Goal: Task Accomplishment & Management: Use online tool/utility

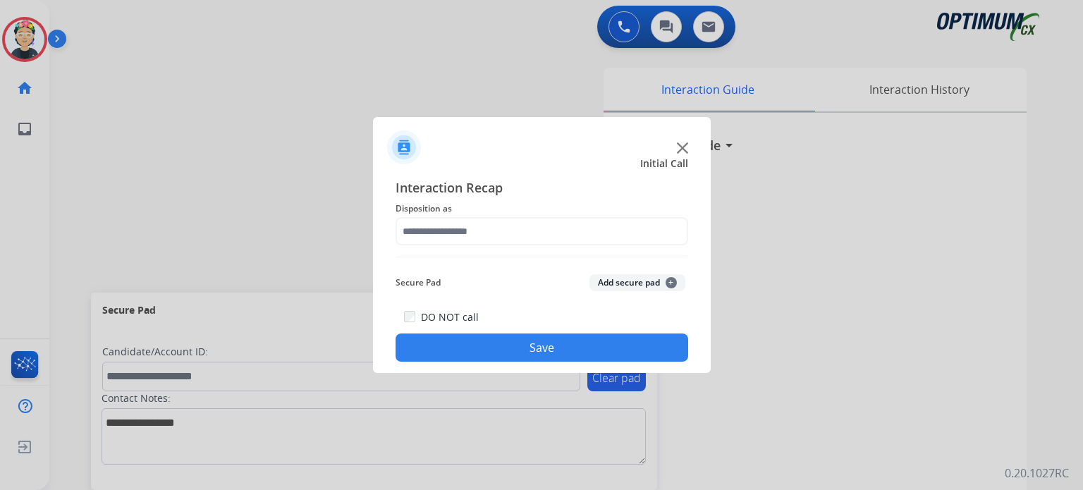
click at [682, 144] on img at bounding box center [682, 147] width 11 height 11
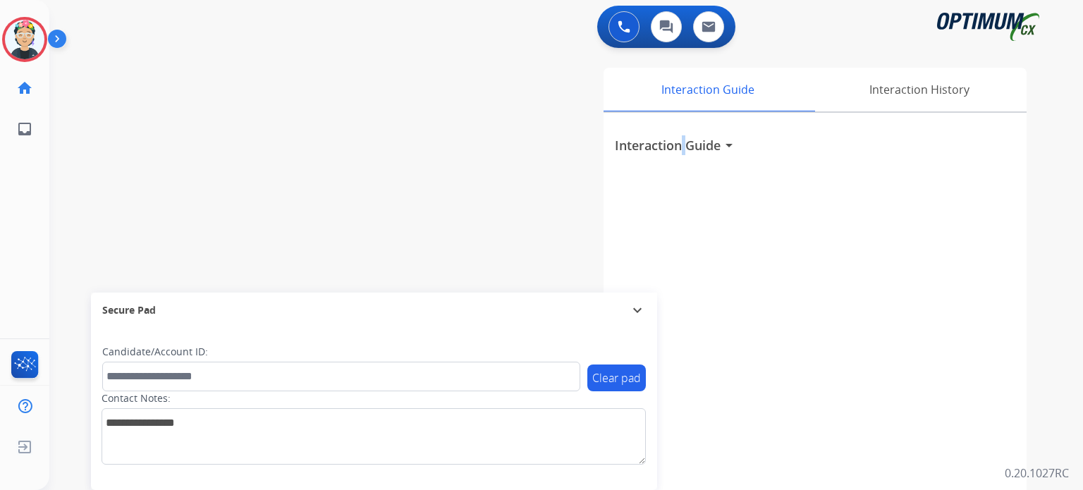
click at [680, 144] on h3 "Interaction Guide" at bounding box center [668, 145] width 106 height 20
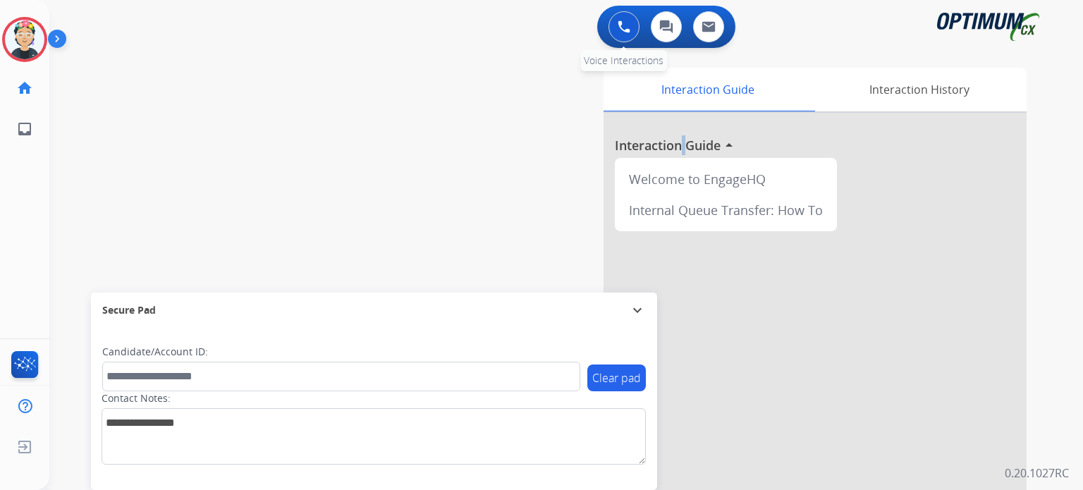
click at [620, 20] on img at bounding box center [624, 26] width 13 height 13
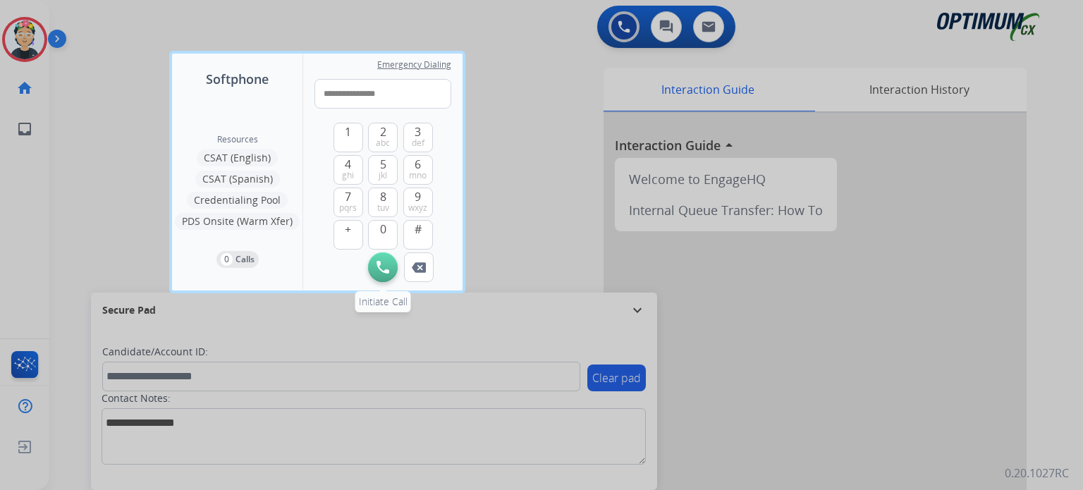
type input "**********"
click at [381, 264] on img at bounding box center [383, 267] width 13 height 13
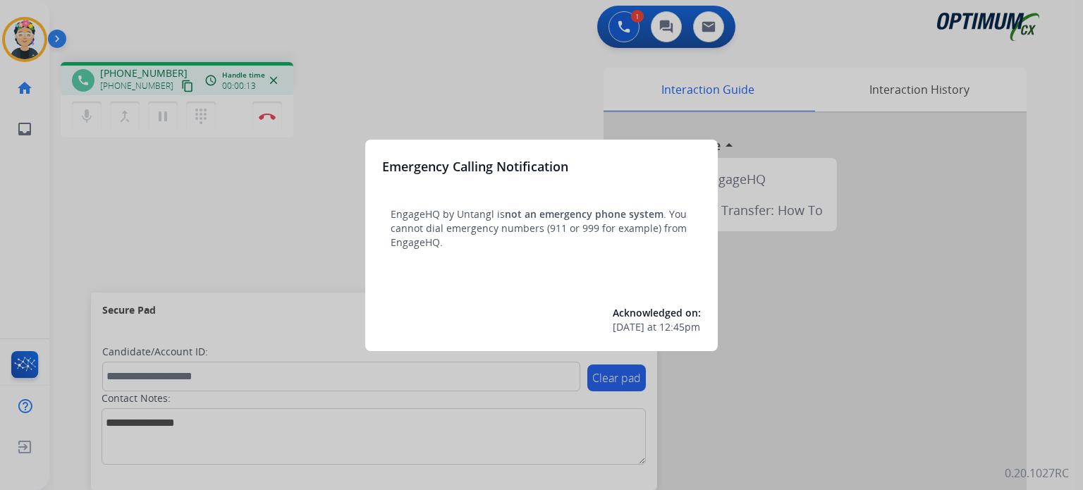
click at [245, 231] on div at bounding box center [541, 245] width 1083 height 490
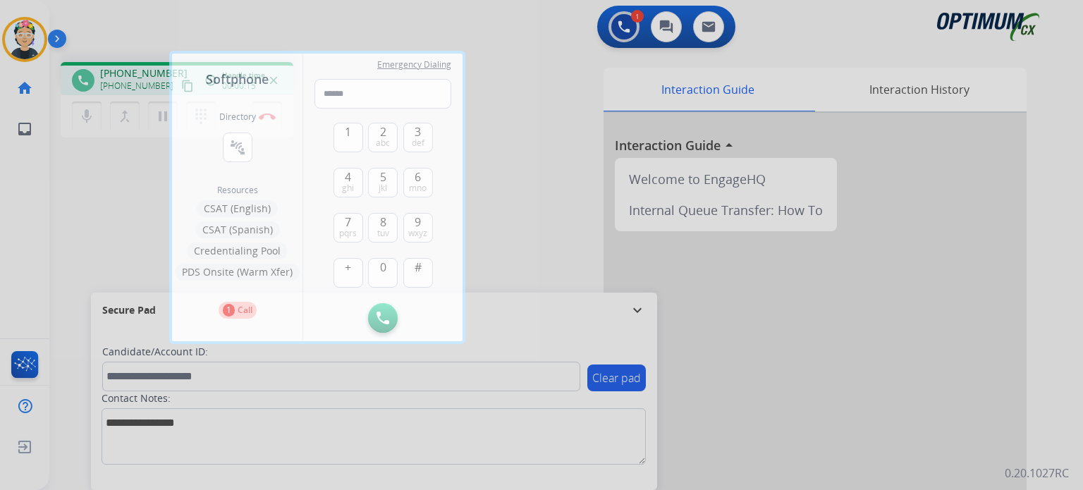
click at [124, 219] on div at bounding box center [541, 245] width 1083 height 490
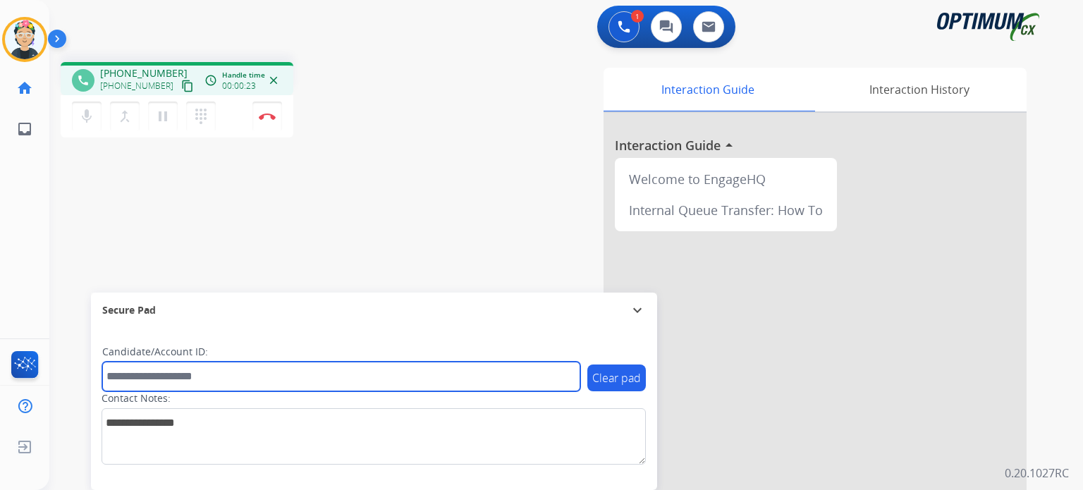
paste input "*******"
type input "*******"
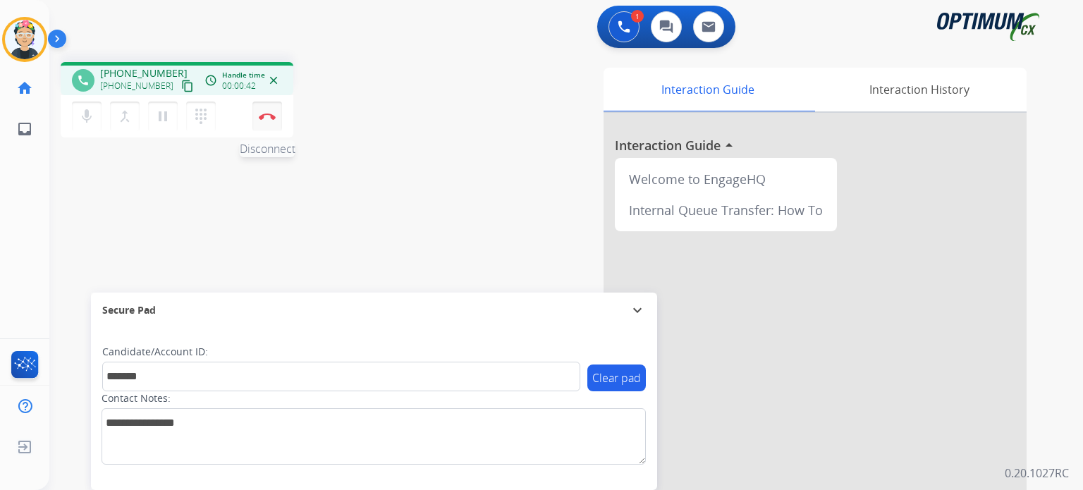
click at [273, 118] on img at bounding box center [267, 116] width 17 height 7
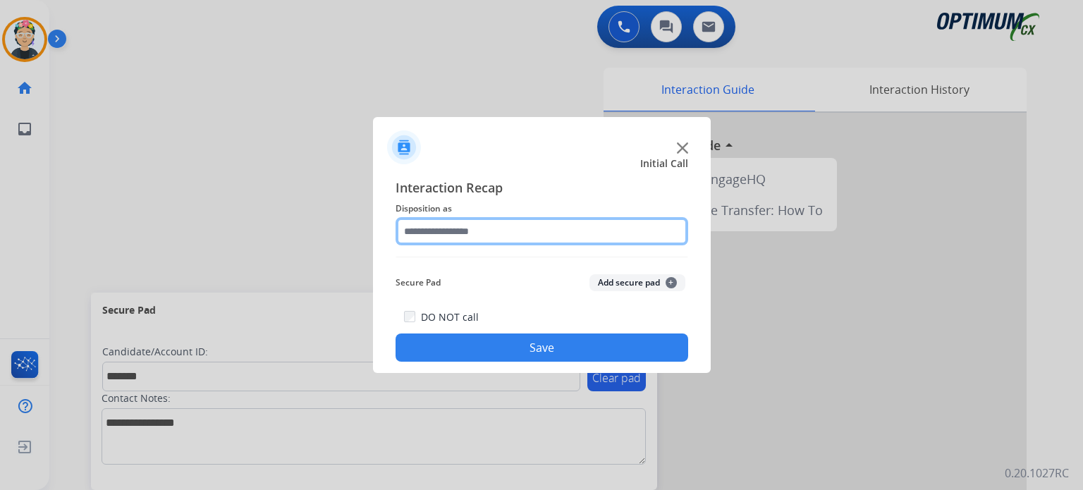
click at [448, 231] on input "text" at bounding box center [542, 231] width 293 height 28
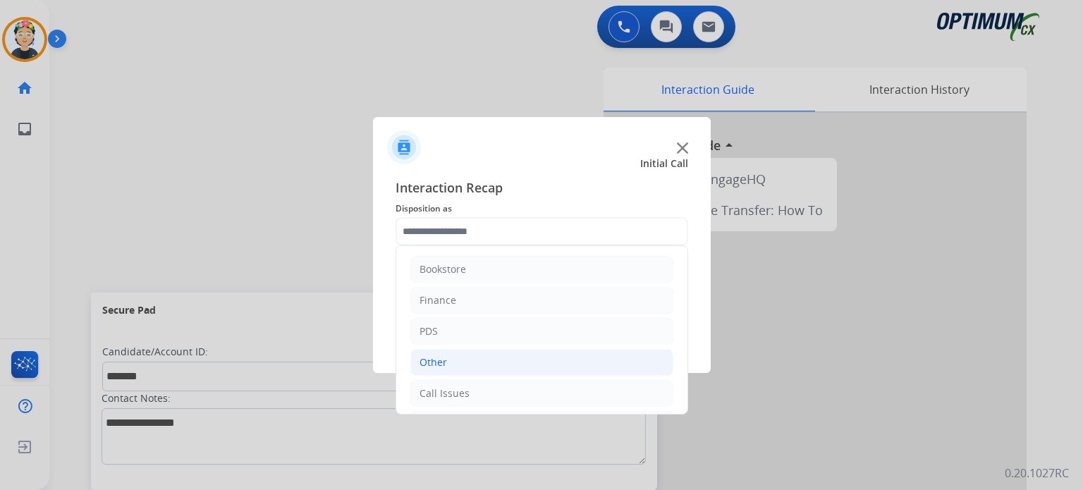
click at [490, 357] on li "Other" at bounding box center [541, 362] width 263 height 27
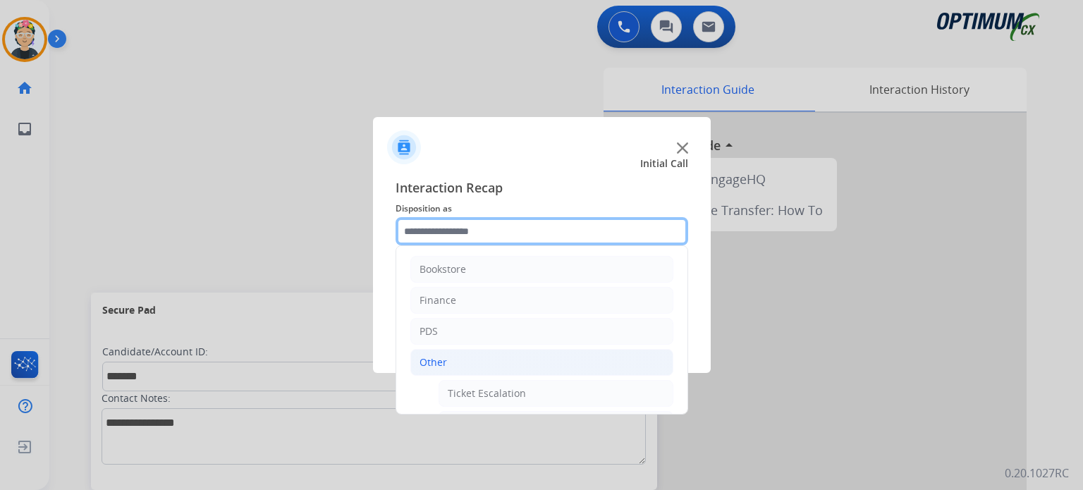
scroll to position [339, 0]
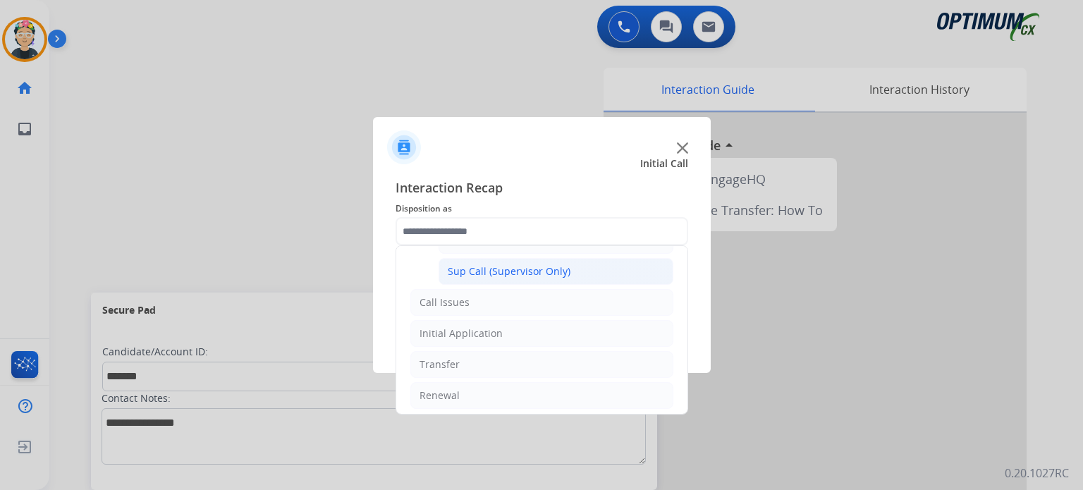
click at [536, 271] on div "Sup Call (Supervisor Only)" at bounding box center [509, 271] width 123 height 14
type input "**********"
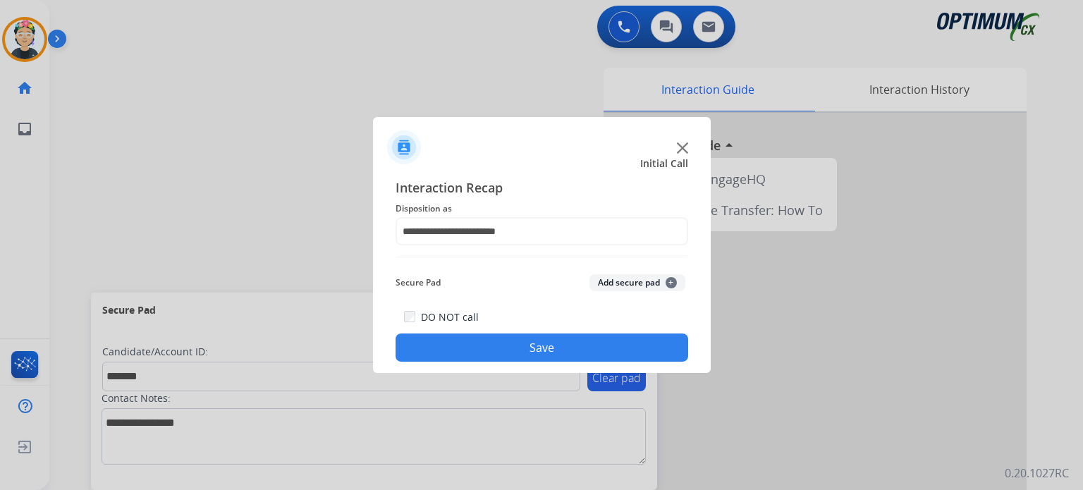
click at [615, 284] on button "Add secure pad +" at bounding box center [638, 282] width 96 height 17
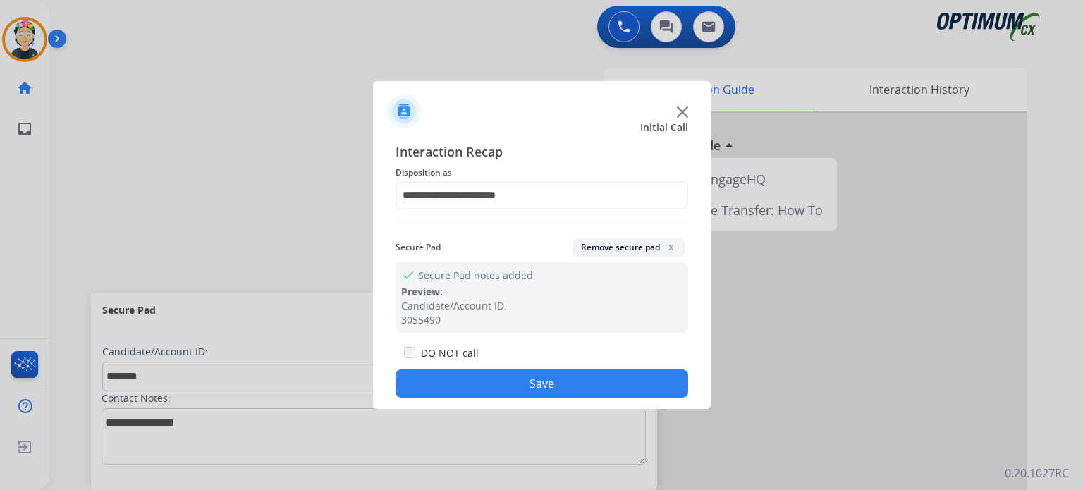
click at [491, 389] on button "Save" at bounding box center [542, 383] width 293 height 28
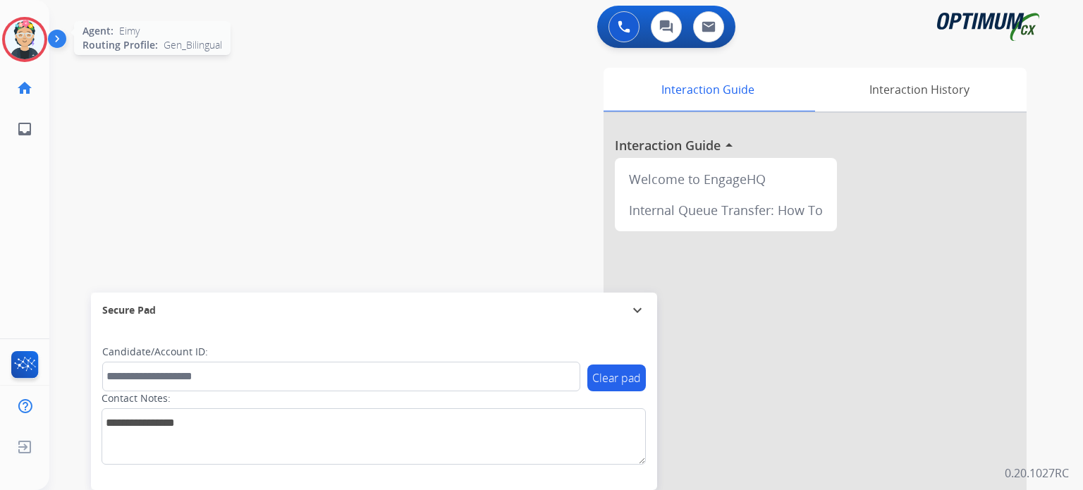
click at [14, 25] on img at bounding box center [24, 39] width 39 height 39
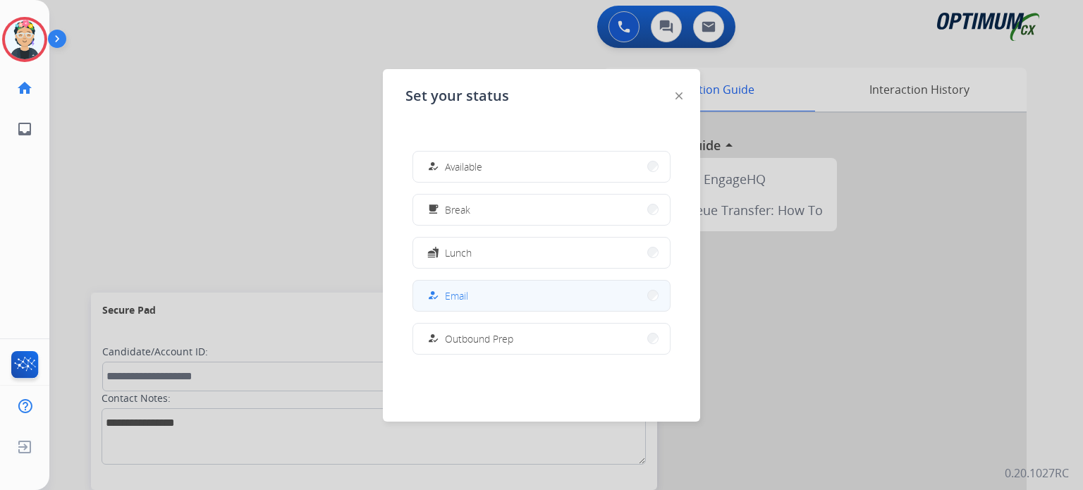
scroll to position [351, 0]
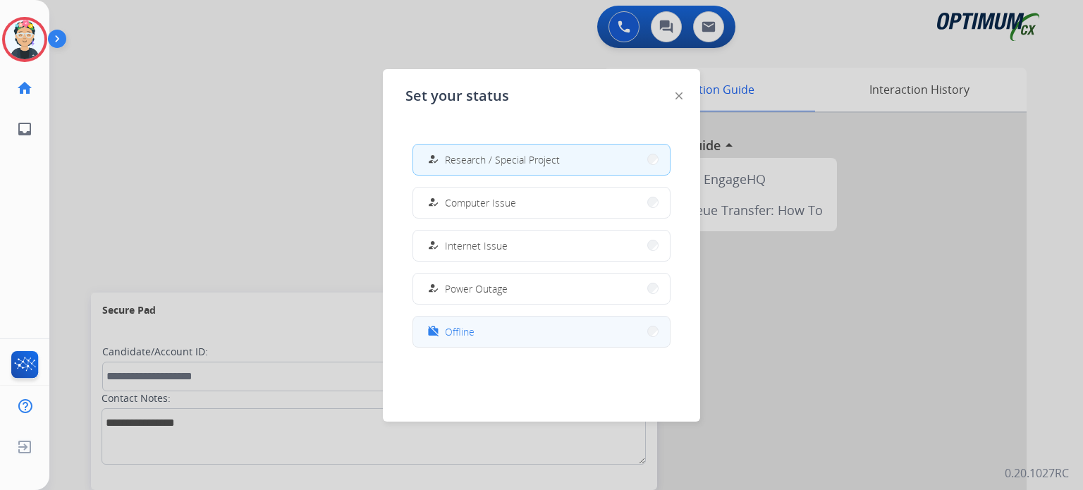
click at [563, 337] on button "work_off Offline" at bounding box center [541, 332] width 257 height 30
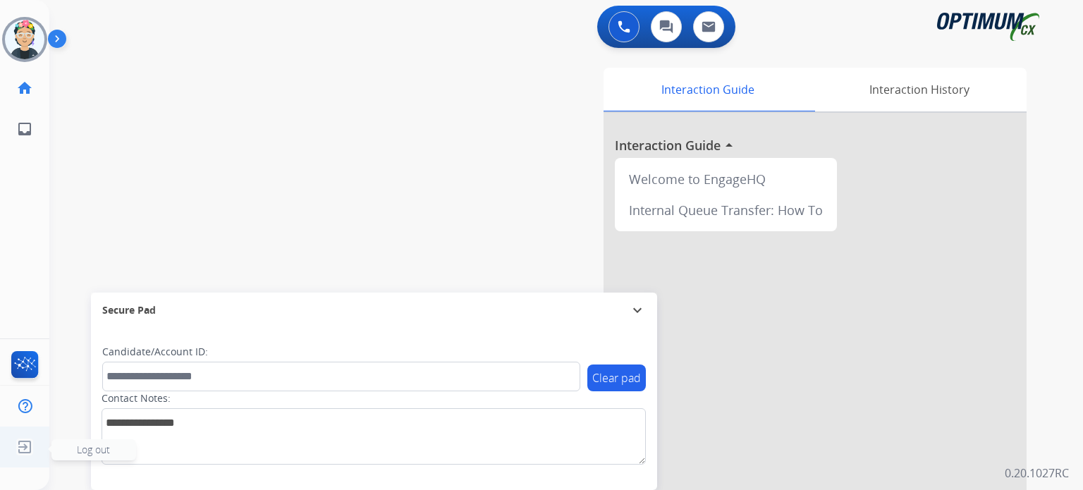
click at [20, 445] on img at bounding box center [24, 447] width 25 height 27
click at [85, 453] on span "Log out" at bounding box center [93, 449] width 33 height 13
